Goal: Submit feedback/report problem

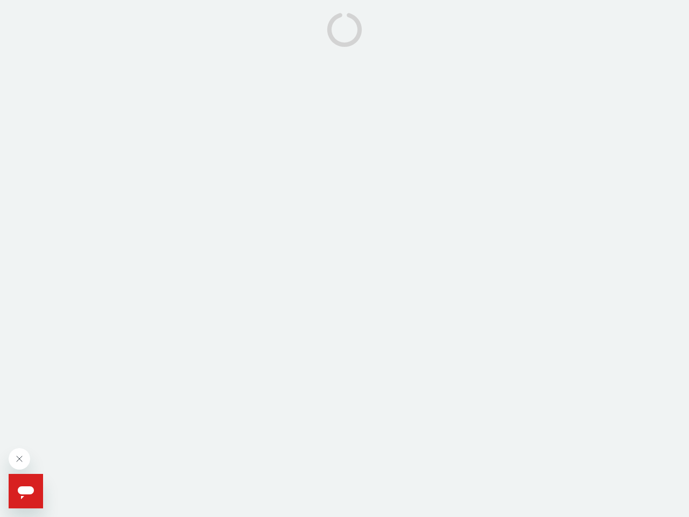
click at [19, 458] on icon "Close message from company" at bounding box center [19, 458] width 5 height 5
click at [48, 481] on span "Help" at bounding box center [49, 481] width 17 height 9
click at [26, 491] on icon "Open messaging window" at bounding box center [26, 492] width 16 height 13
